Goal: Transaction & Acquisition: Purchase product/service

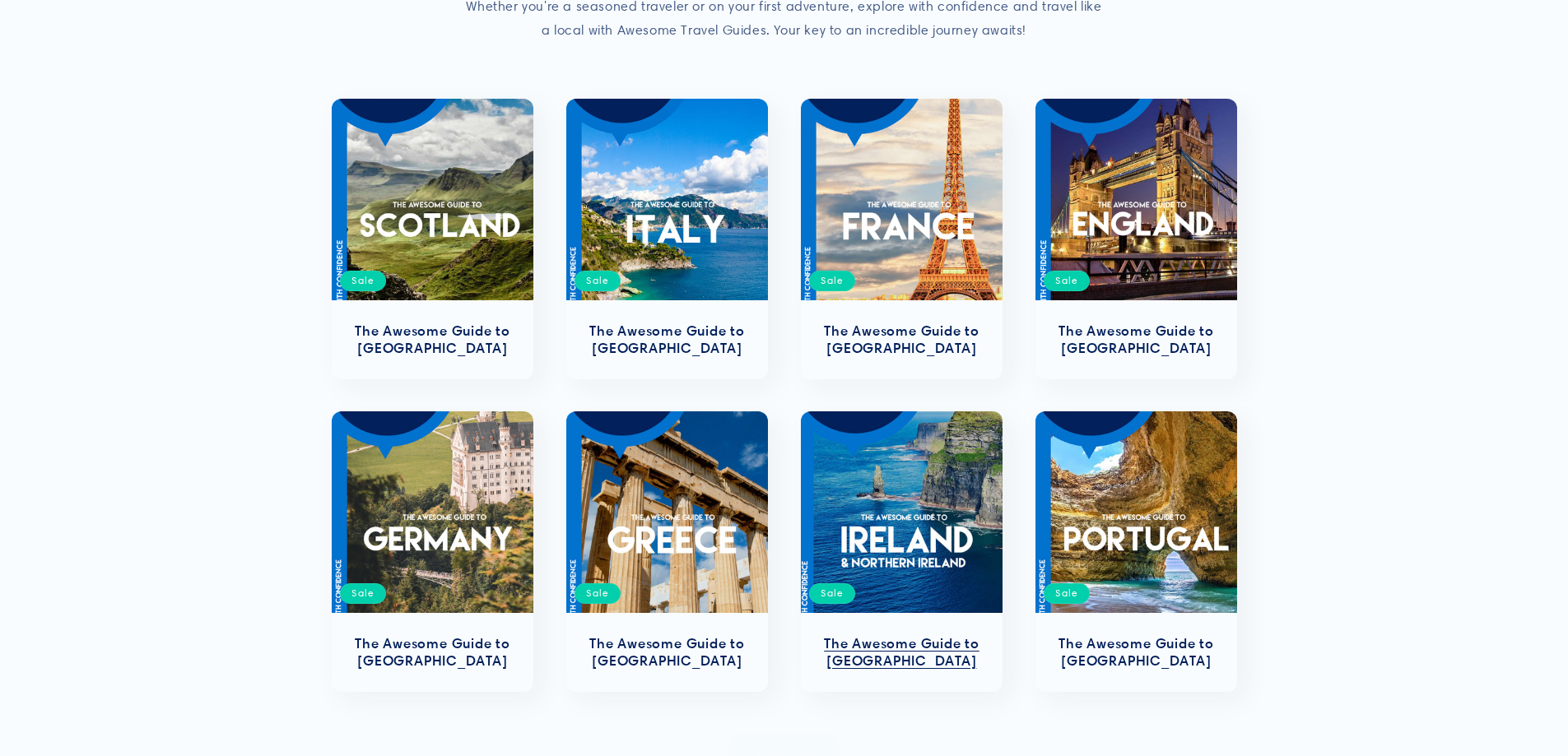
scroll to position [329, 0]
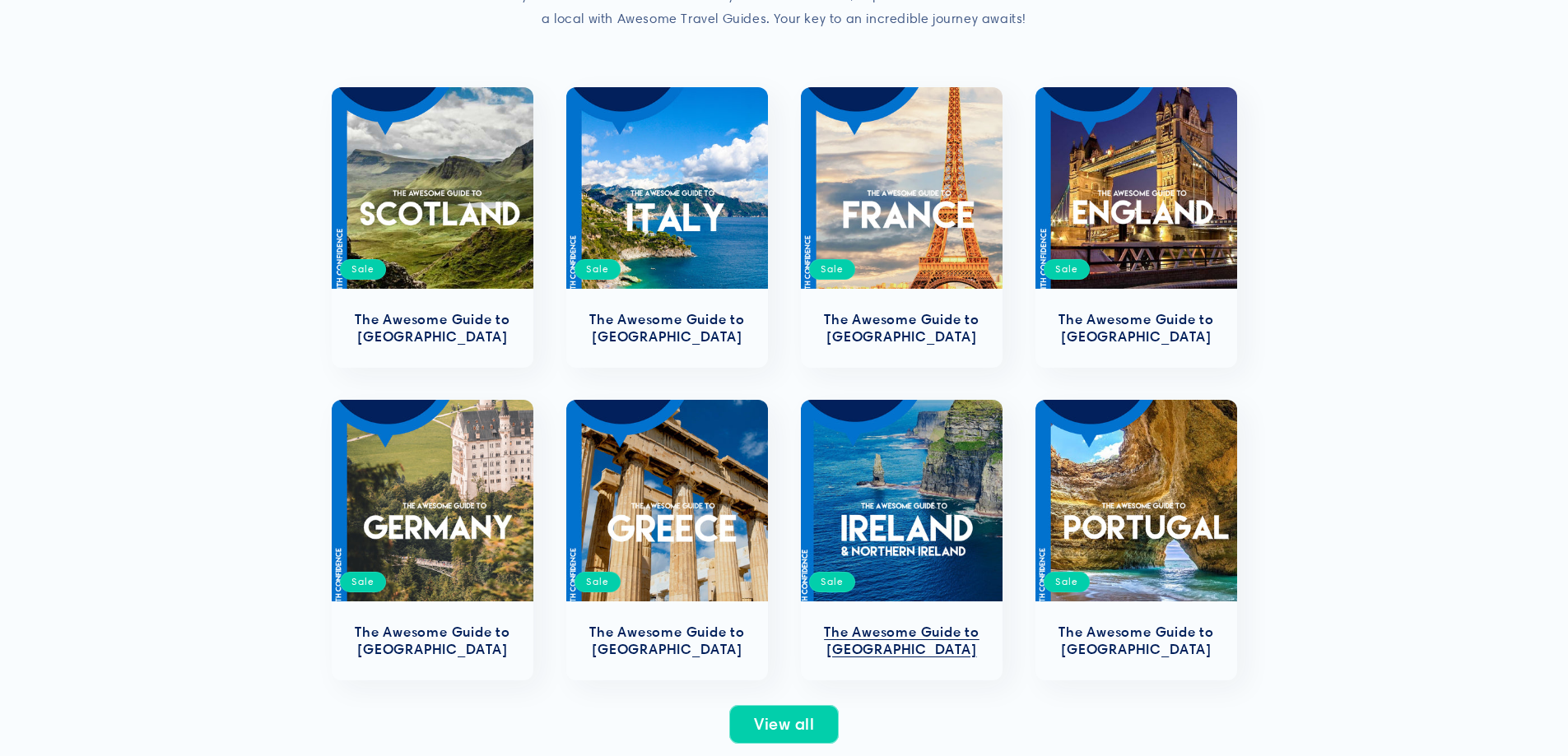
click at [936, 624] on link "The Awesome Guide to [GEOGRAPHIC_DATA]" at bounding box center [902, 640] width 169 height 35
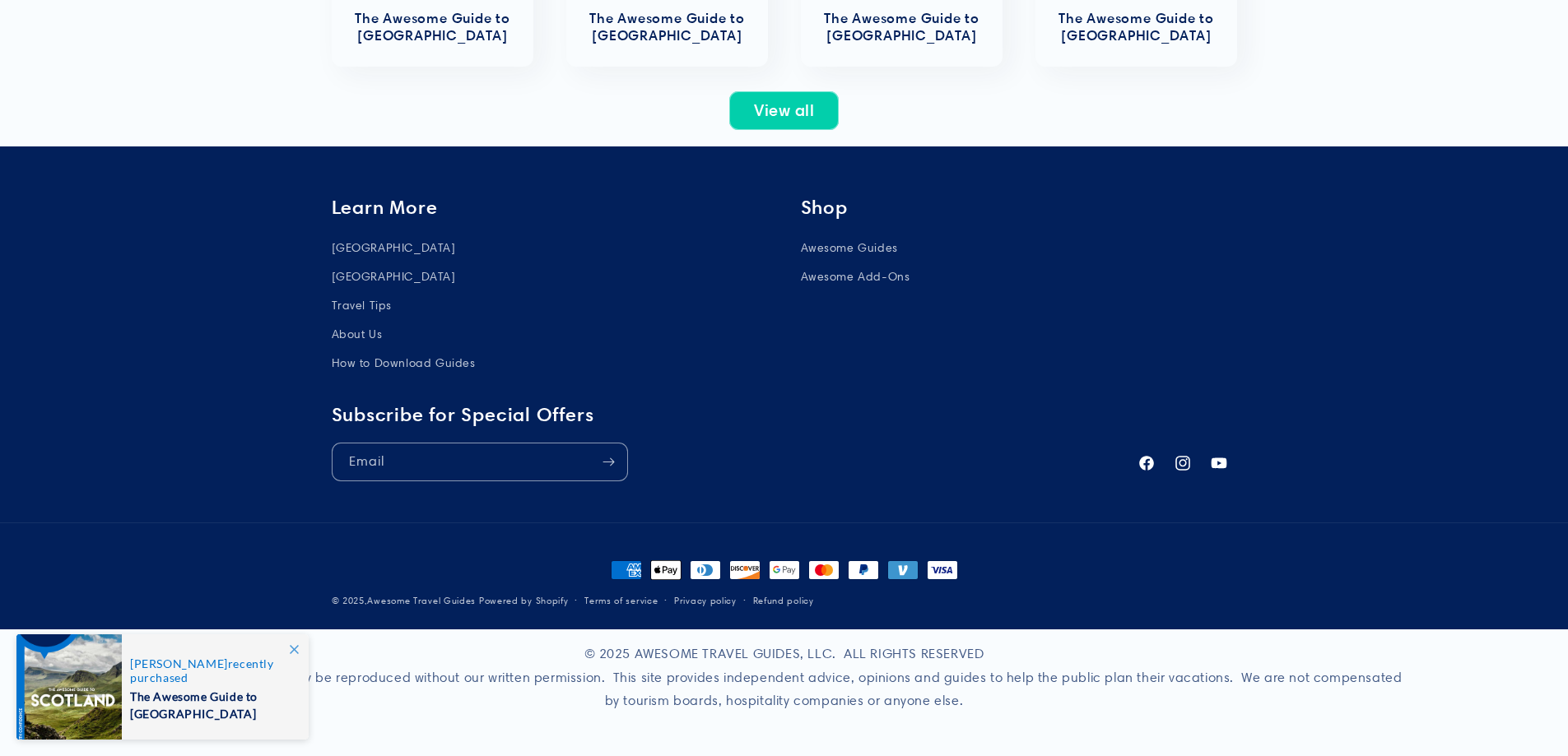
scroll to position [0, 0]
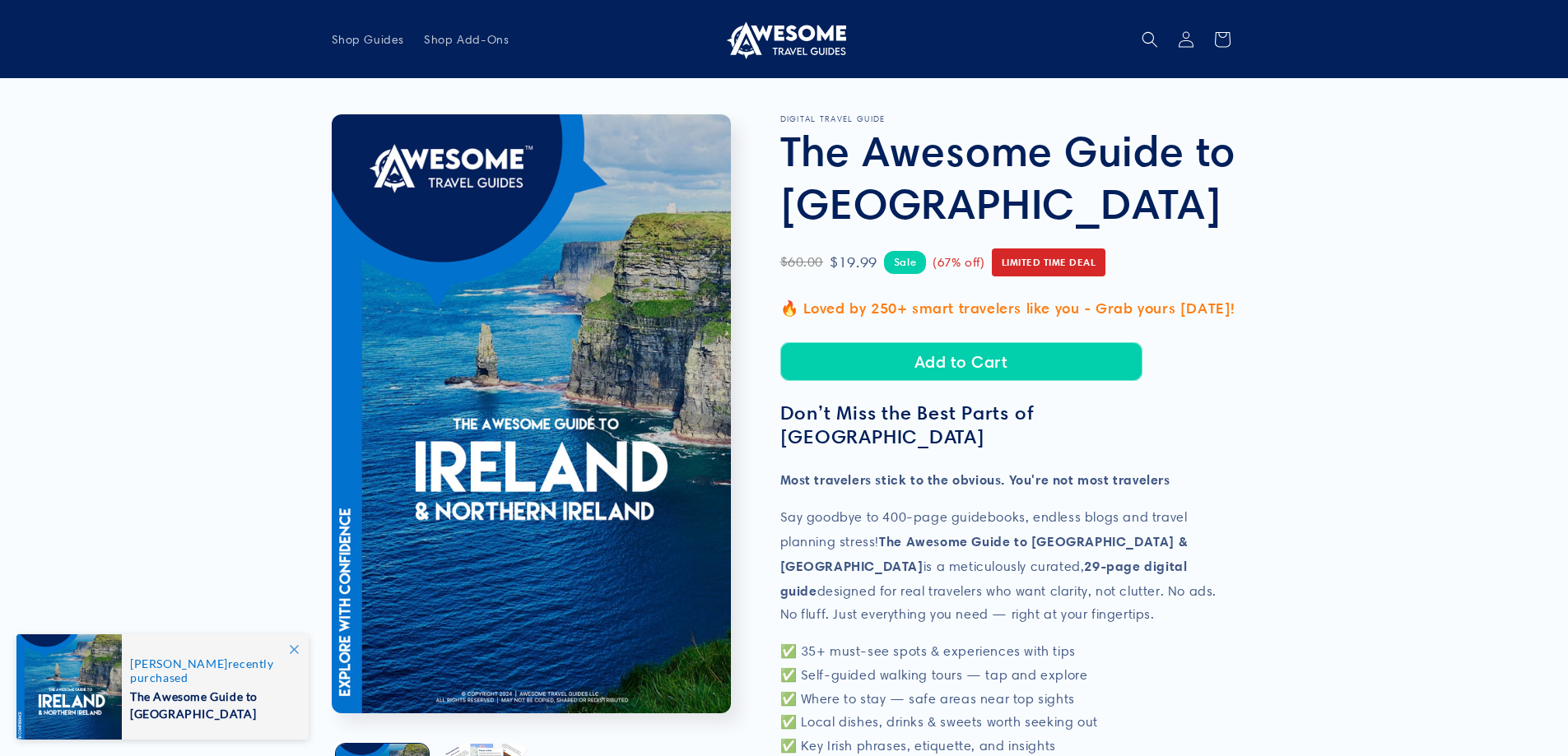
click at [839, 211] on h1 "The Awesome Guide to [GEOGRAPHIC_DATA]" at bounding box center [1008, 177] width 457 height 105
drag, startPoint x: 839, startPoint y: 211, endPoint x: 900, endPoint y: 169, distance: 74.1
click at [841, 211] on h1 "The Awesome Guide to [GEOGRAPHIC_DATA]" at bounding box center [1008, 177] width 457 height 105
copy h1 "[GEOGRAPHIC_DATA]"
click at [977, 151] on h1 "The Awesome Guide to [GEOGRAPHIC_DATA]" at bounding box center [1008, 177] width 457 height 105
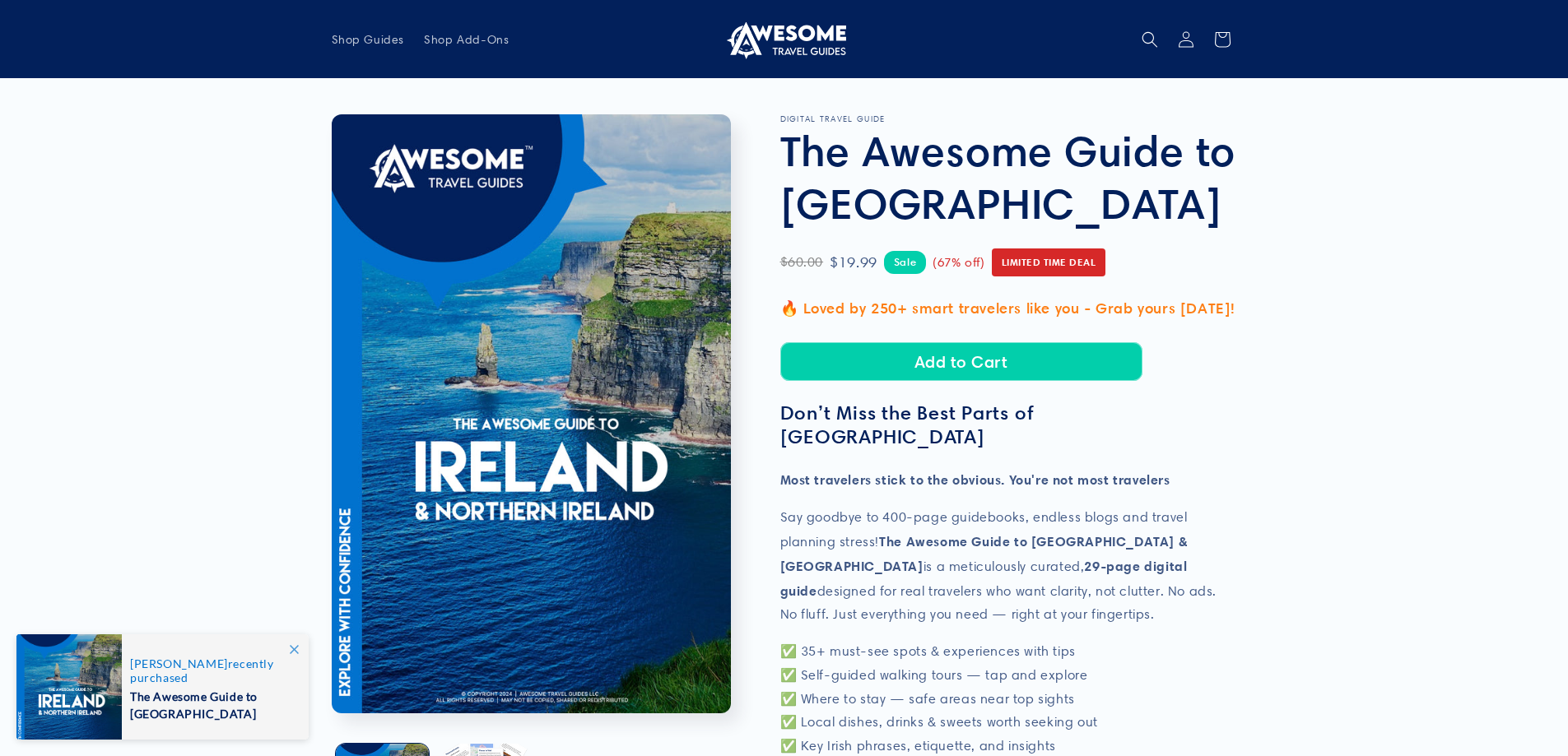
click at [977, 151] on h1 "The Awesome Guide to [GEOGRAPHIC_DATA]" at bounding box center [1008, 177] width 457 height 105
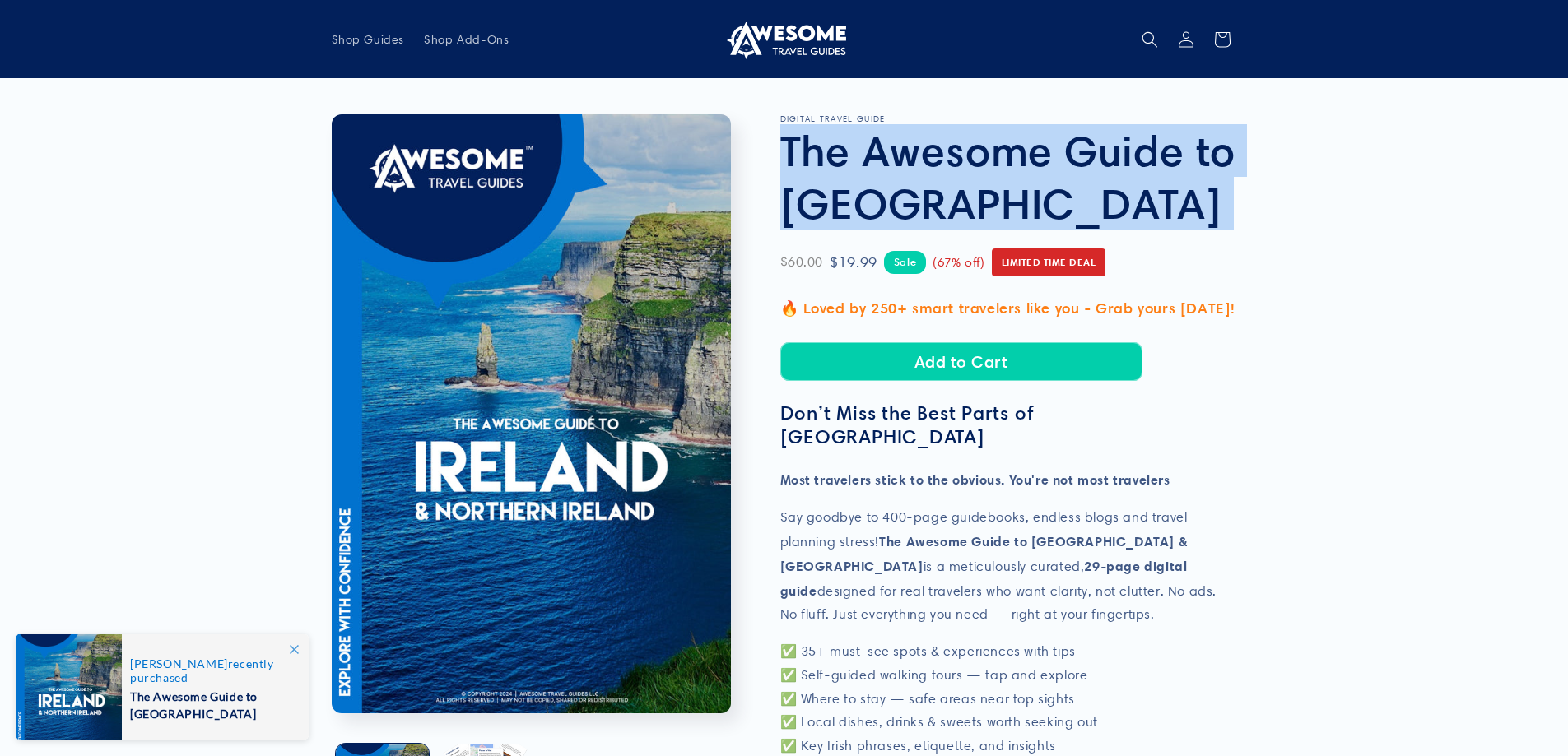
click at [977, 151] on h1 "The Awesome Guide to [GEOGRAPHIC_DATA]" at bounding box center [1008, 177] width 457 height 105
copy section "The Awesome Guide to [GEOGRAPHIC_DATA] The Awesome Guide to [GEOGRAPHIC_DATA]"
